Goal: Navigation & Orientation: Find specific page/section

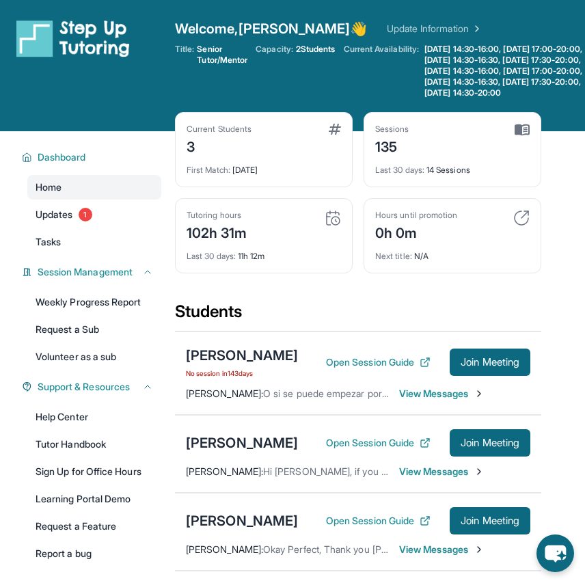
click at [436, 479] on span "View Messages" at bounding box center [441, 472] width 85 height 14
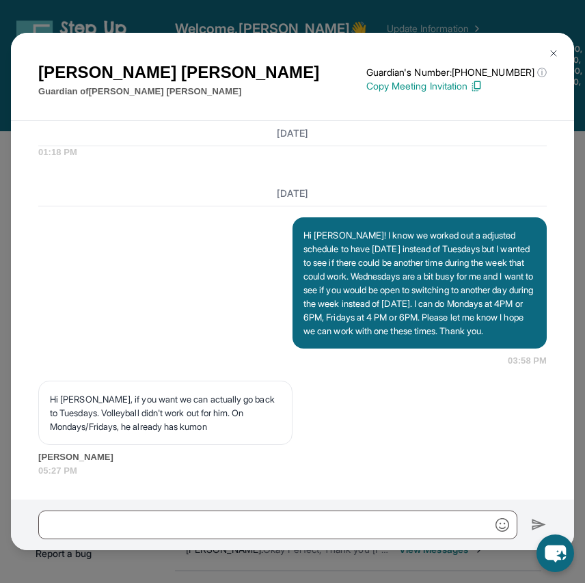
scroll to position [12187, 0]
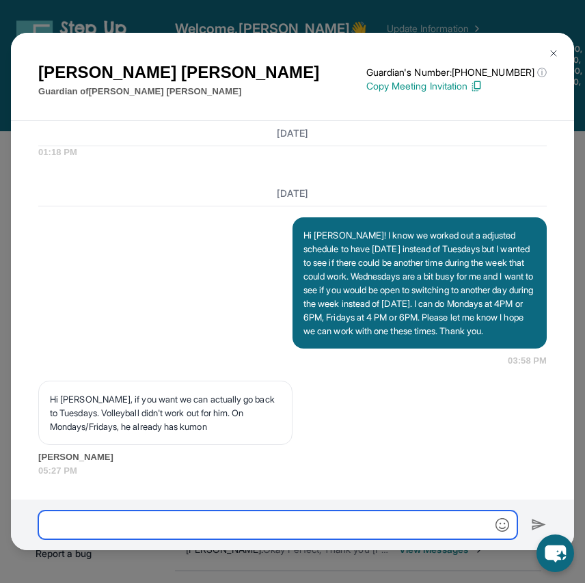
click at [181, 529] on input "text" at bounding box center [277, 525] width 479 height 29
type input "*"
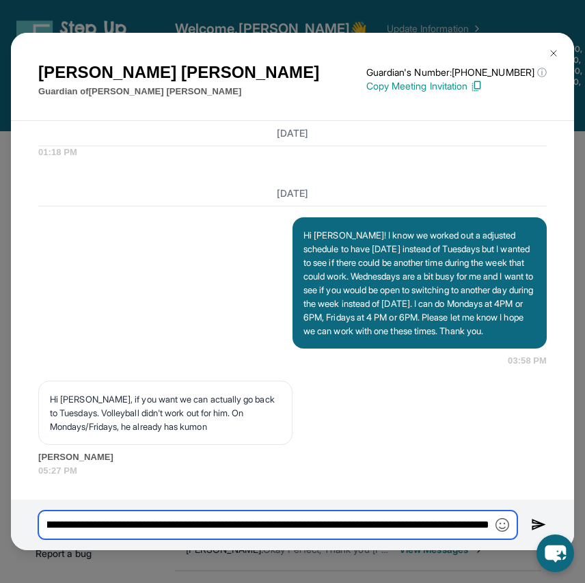
scroll to position [0, 132]
click at [260, 523] on input "**********" at bounding box center [277, 525] width 479 height 29
type input "**********"
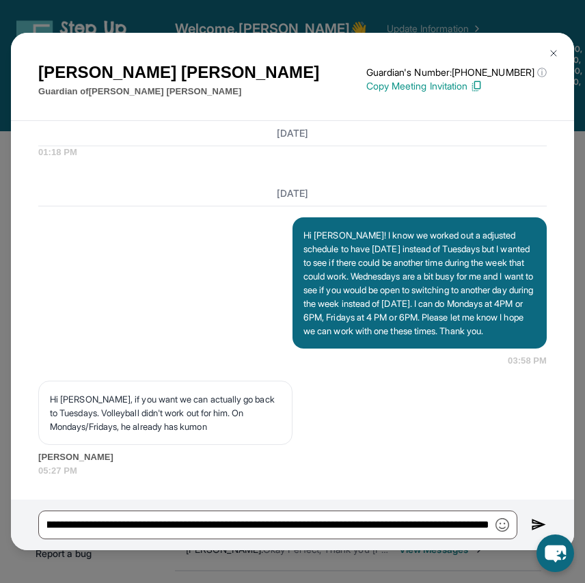
click at [533, 522] on img at bounding box center [539, 525] width 16 height 16
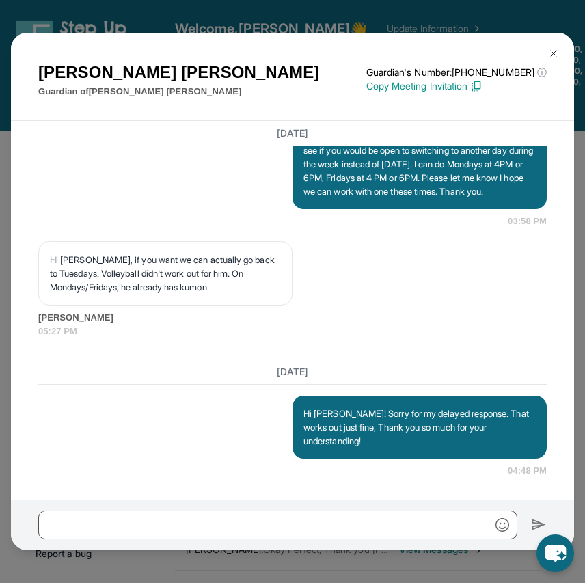
scroll to position [12328, 0]
click at [558, 53] on img at bounding box center [553, 53] width 11 height 11
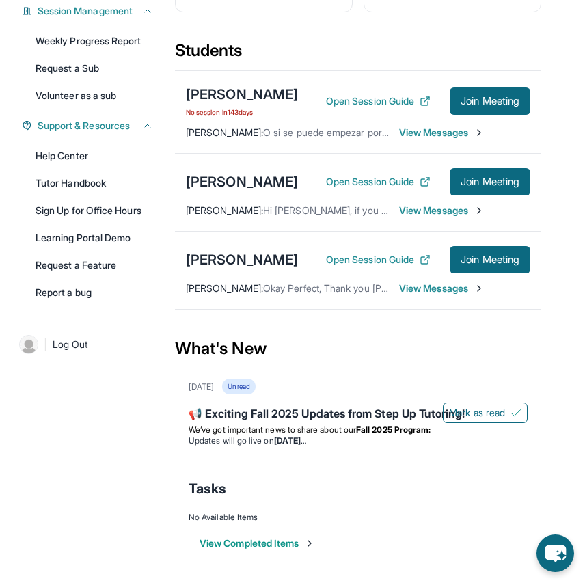
scroll to position [305, 0]
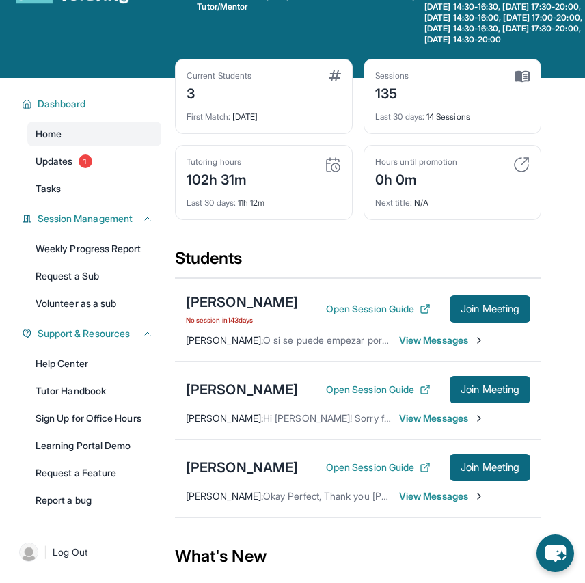
scroll to position [54, 0]
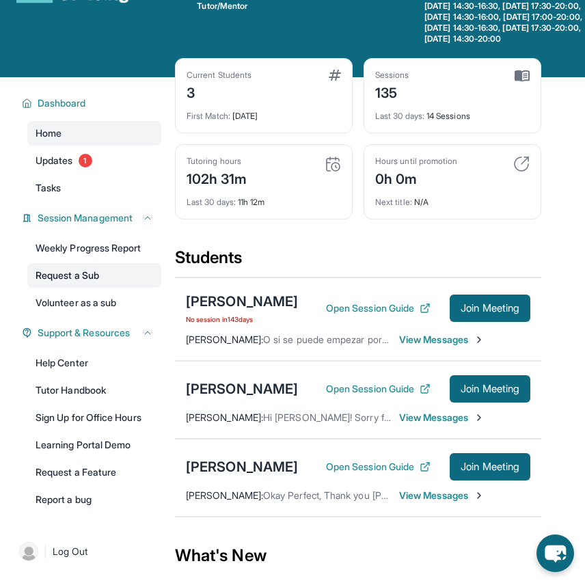
click at [75, 288] on link "Request a Sub" at bounding box center [94, 275] width 134 height 25
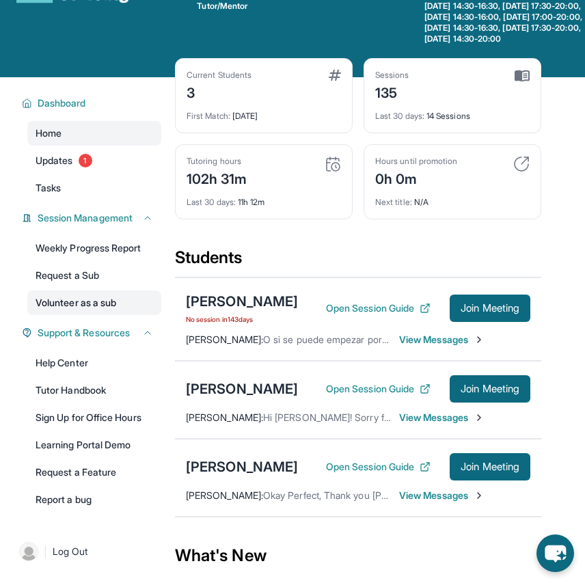
click at [94, 315] on link "Volunteer as a sub" at bounding box center [94, 303] width 134 height 25
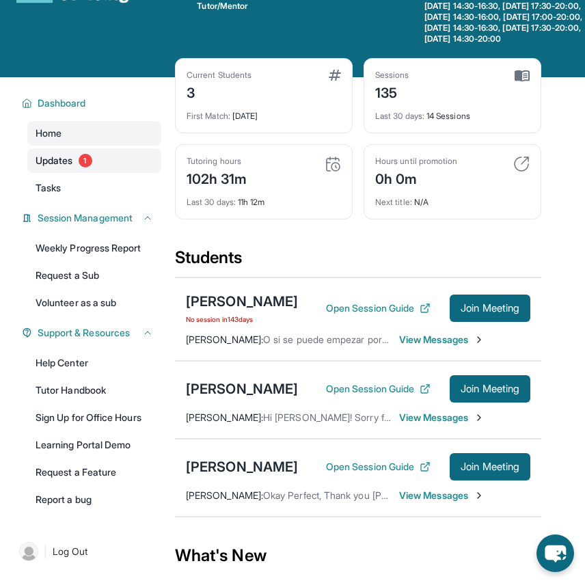
click at [67, 173] on link "Updates 1" at bounding box center [94, 160] width 134 height 25
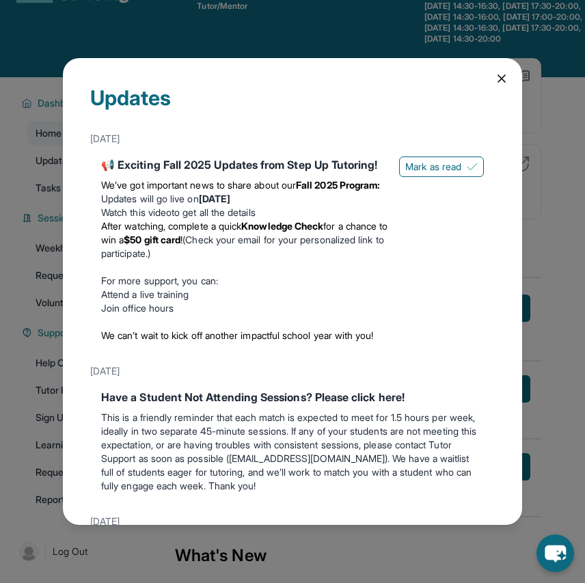
click at [502, 78] on icon at bounding box center [502, 79] width 14 height 14
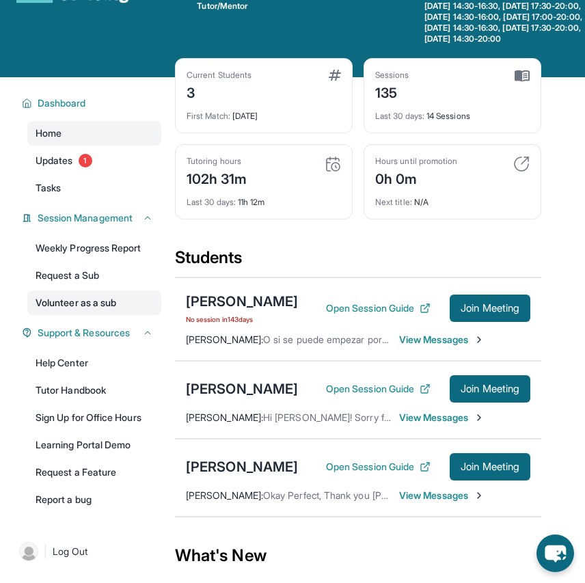
click at [83, 315] on link "Volunteer as a sub" at bounding box center [94, 303] width 134 height 25
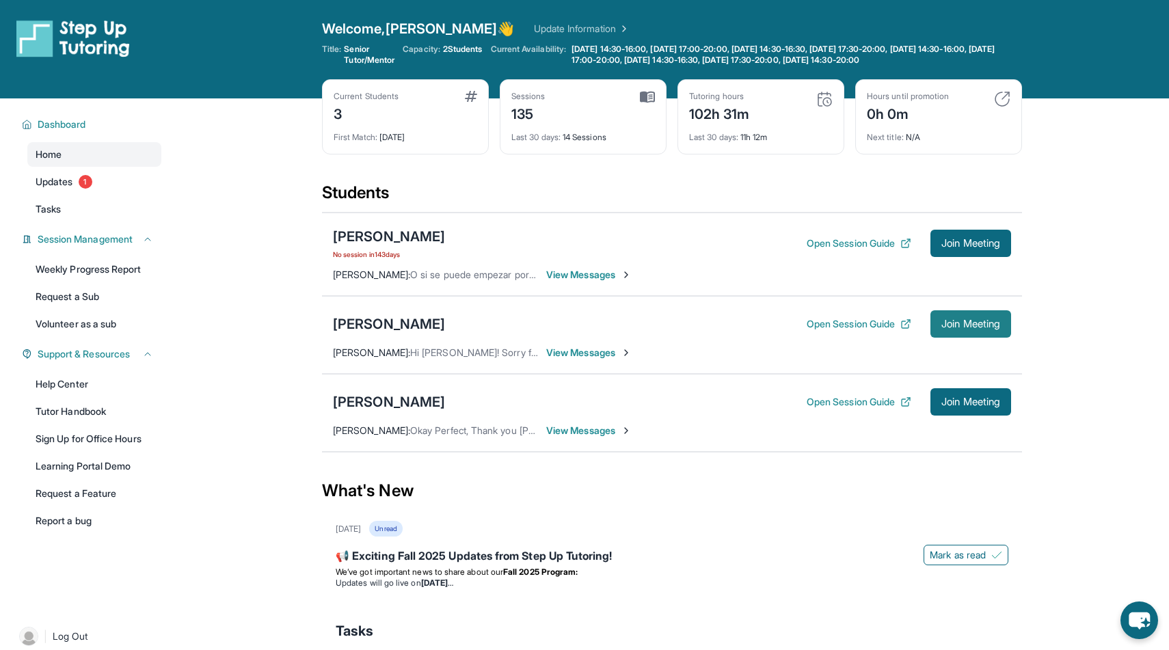
click at [585, 323] on span "Join Meeting" at bounding box center [971, 324] width 59 height 8
